Goal: Check status: Check status

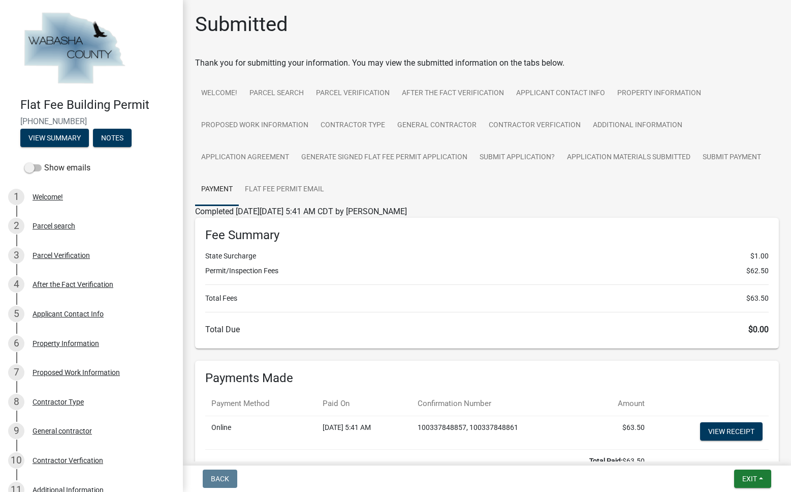
scroll to position [51, 0]
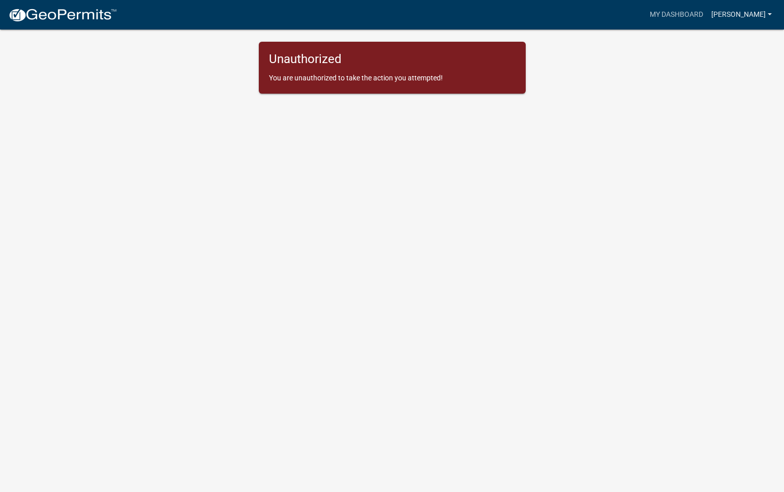
click at [769, 15] on link "[PERSON_NAME]" at bounding box center [741, 14] width 69 height 19
click at [705, 46] on link "Account" at bounding box center [732, 41] width 87 height 24
click at [23, 87] on app-global-admin "Toggle drawer menu more_horiz My Dashboard Herbert Account Contractor Profile L…" at bounding box center [392, 52] width 784 height 81
click at [76, 16] on img at bounding box center [62, 15] width 109 height 15
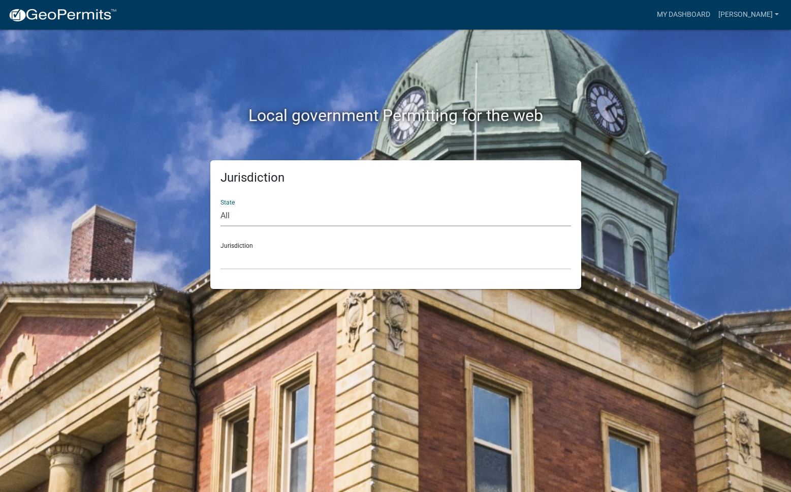
click at [256, 222] on select "All Colorado Georgia Indiana Iowa Kansas Minnesota Ohio South Carolina Wisconsin" at bounding box center [396, 215] width 351 height 21
select select "Minnesota"
click at [222, 214] on select "All Colorado Georgia Indiana Iowa Kansas Minnesota Ohio South Carolina Wisconsin" at bounding box center [396, 215] width 351 height 21
click at [269, 269] on select "Becker County, Minnesota Benton County, Minnesota Carlton County, Minnesota Cit…" at bounding box center [396, 259] width 351 height 21
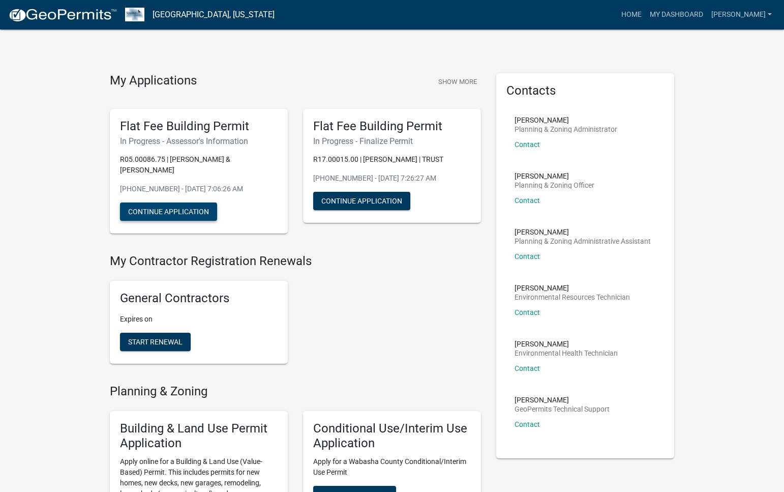
drag, startPoint x: 182, startPoint y: 226, endPoint x: 453, endPoint y: 328, distance: 289.6
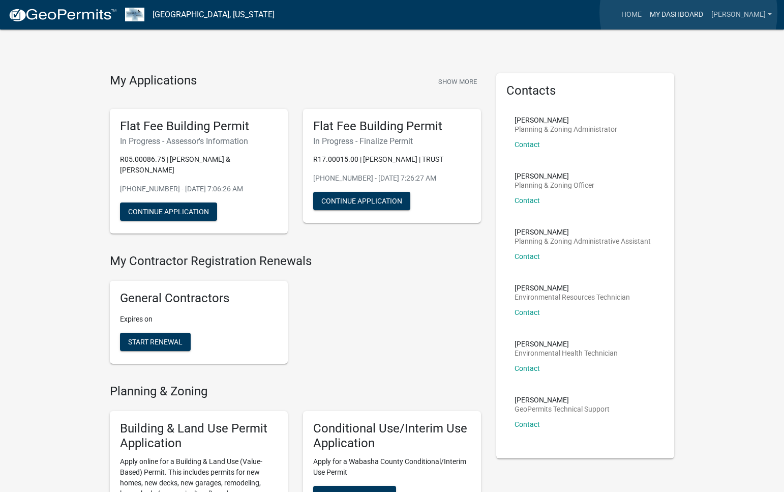
click at [688, 13] on link "My Dashboard" at bounding box center [677, 14] width 62 height 19
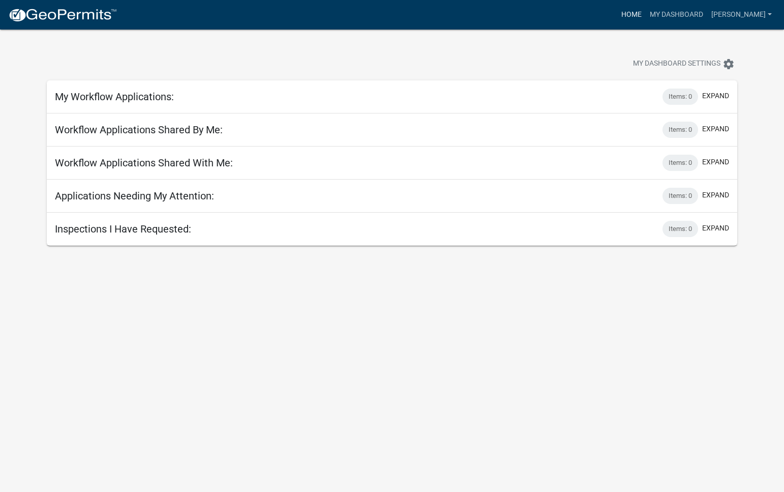
click at [634, 13] on link "Home" at bounding box center [631, 14] width 28 height 19
